Goal: Navigation & Orientation: Understand site structure

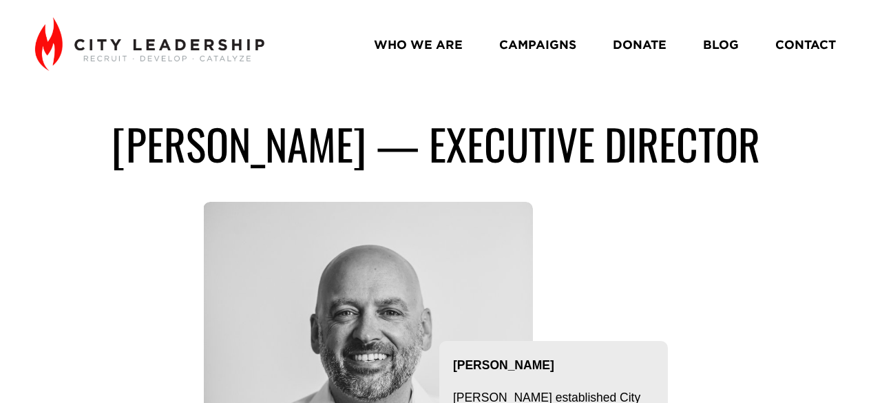
click at [549, 35] on link "CAMPAIGNS" at bounding box center [537, 44] width 77 height 24
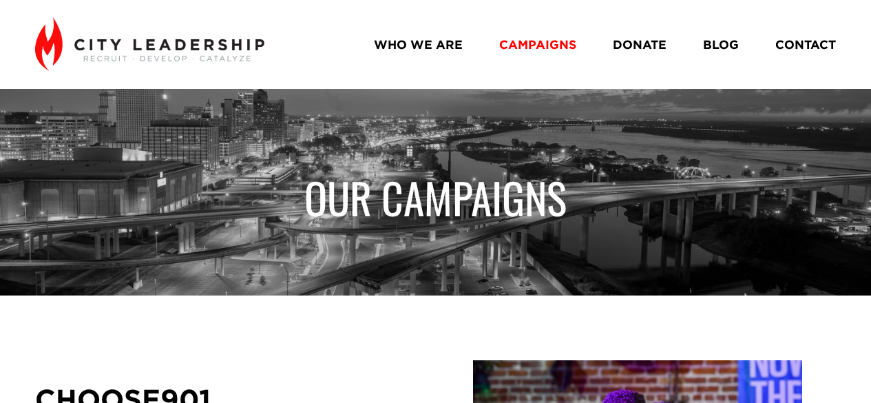
click at [805, 35] on link "CONTACT" at bounding box center [805, 44] width 61 height 24
click at [414, 45] on link "WHO WE ARE" at bounding box center [418, 44] width 89 height 24
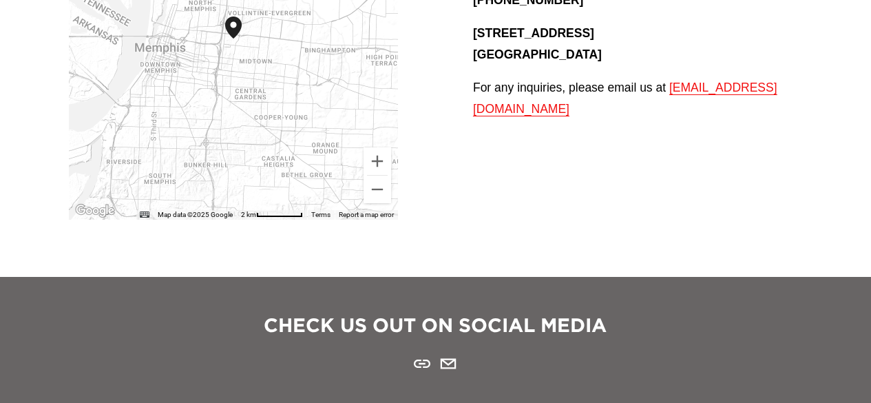
scroll to position [308, 0]
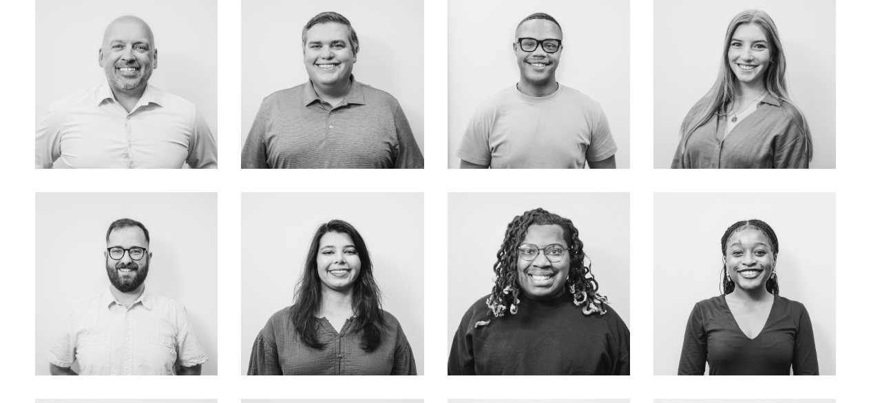
scroll to position [532, 0]
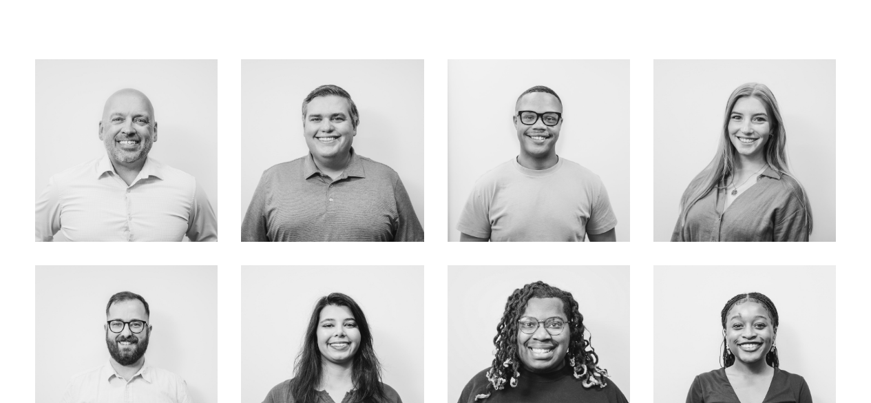
click at [103, 178] on link "About Me" at bounding box center [126, 179] width 109 height 36
